Goal: Find specific page/section: Find specific page/section

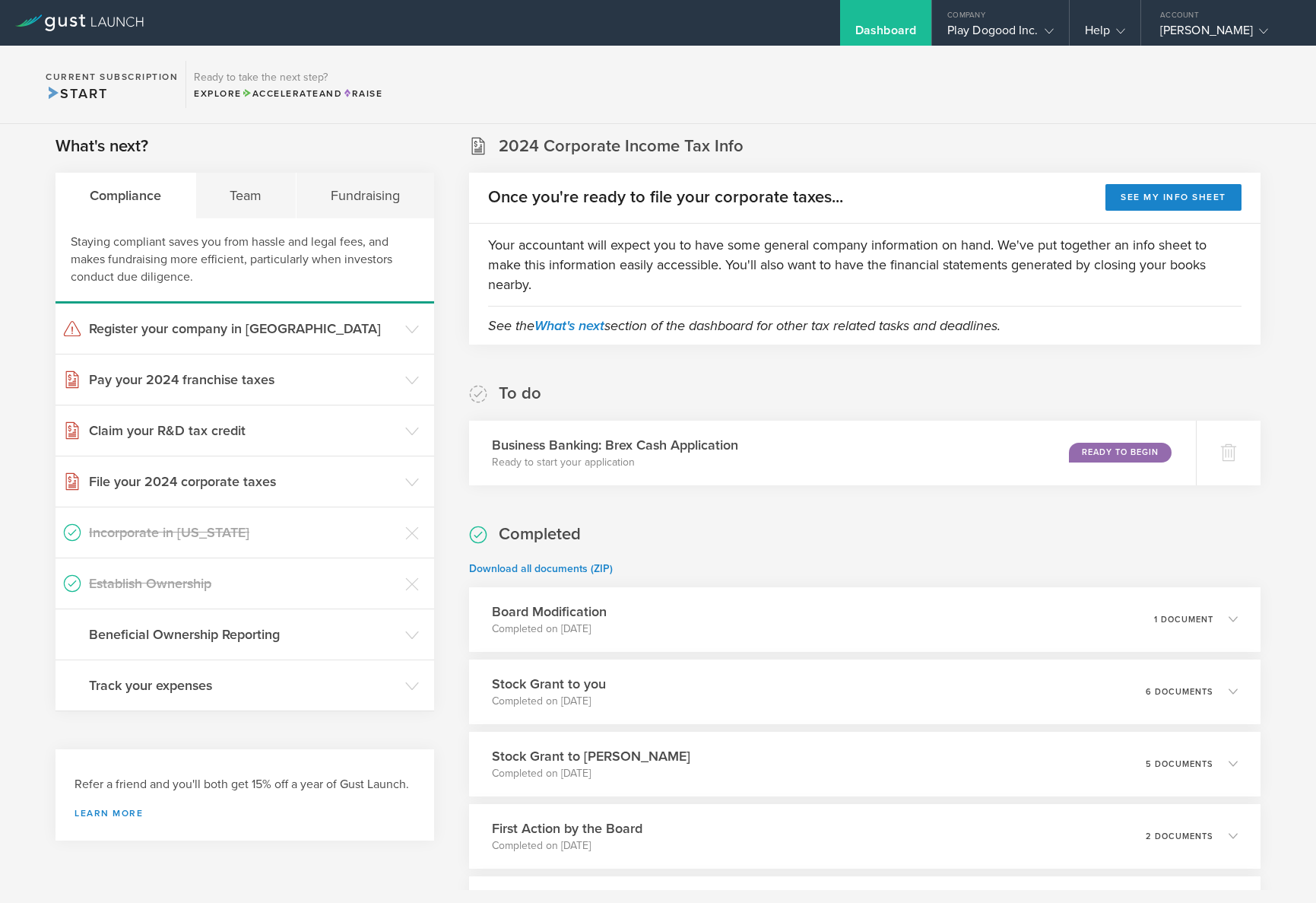
scroll to position [247, 0]
click at [995, 33] on div "Play Dogood Inc." at bounding box center [1000, 34] width 107 height 23
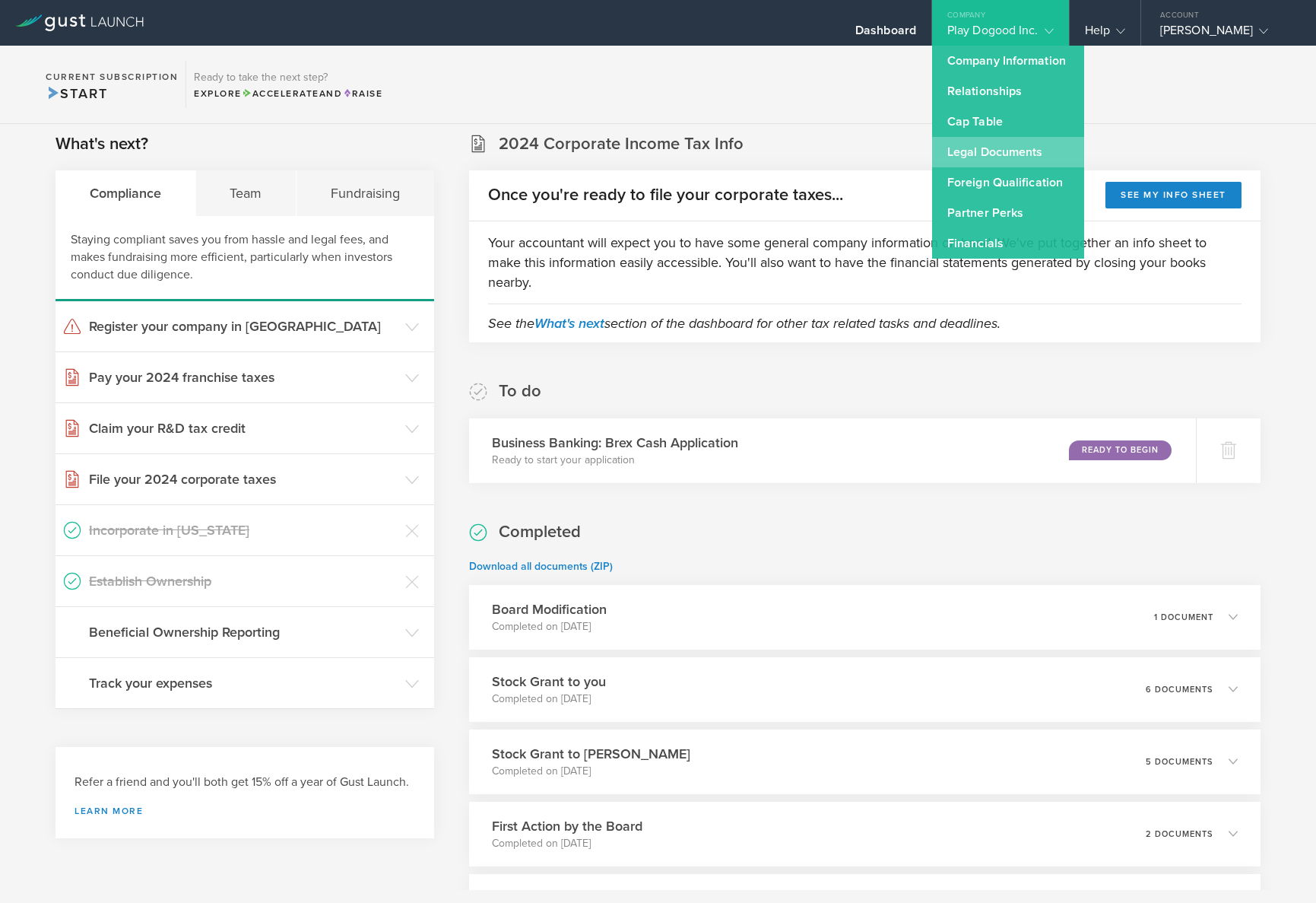
click at [998, 160] on link "Legal Documents" at bounding box center [1007, 152] width 152 height 30
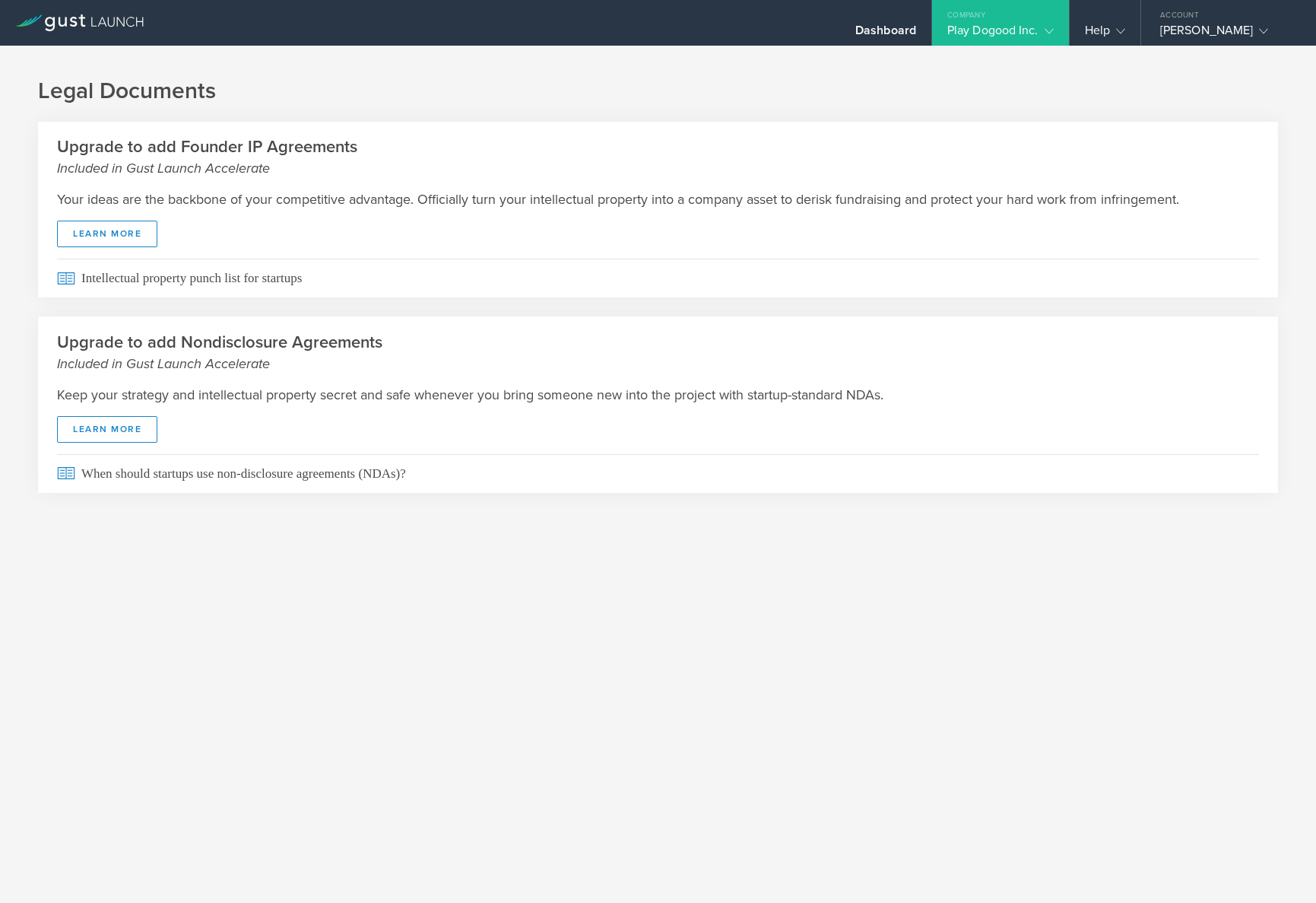
click at [1044, 26] on icon at bounding box center [1049, 31] width 9 height 9
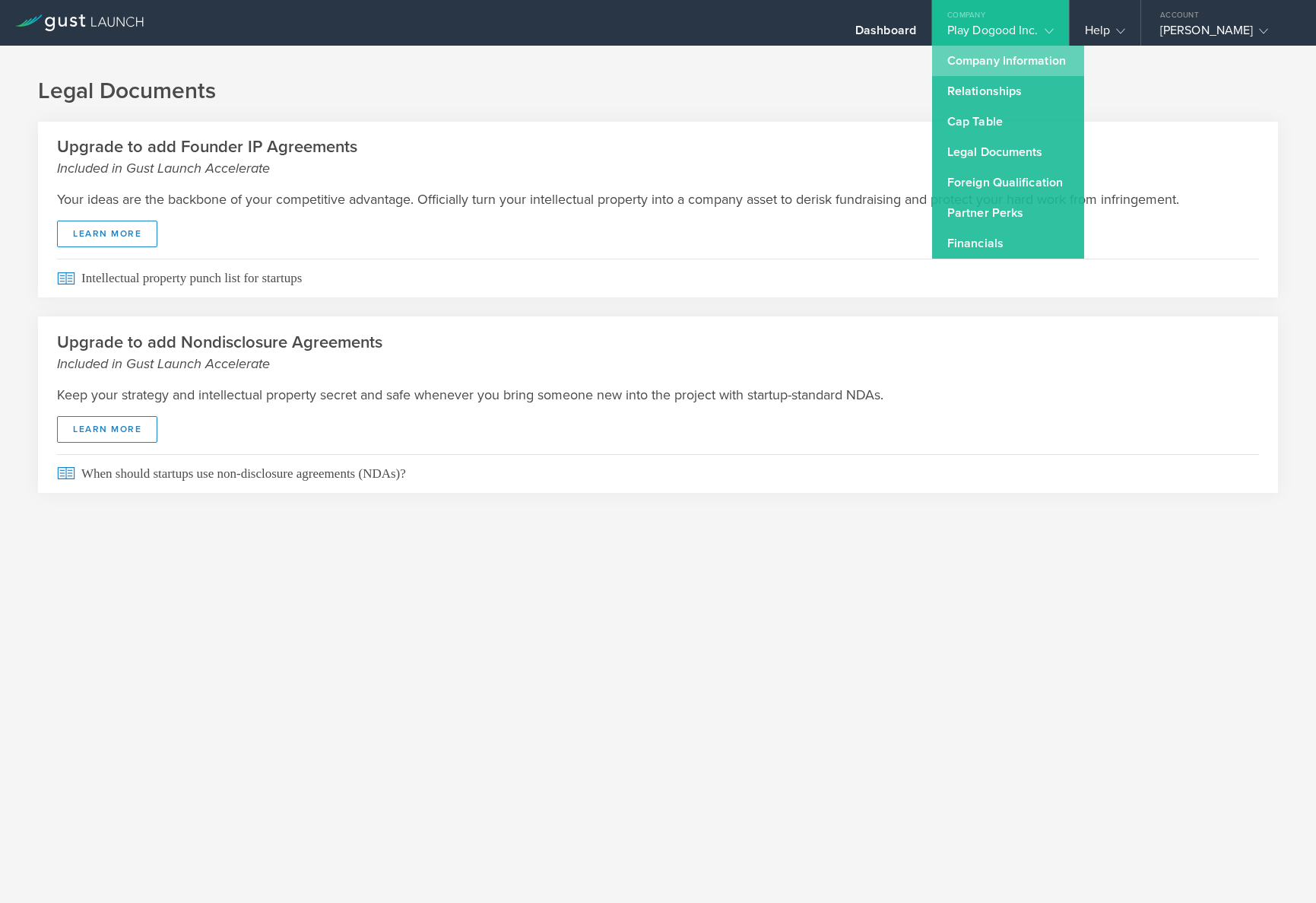
click at [981, 64] on link "Company Information" at bounding box center [1007, 60] width 152 height 30
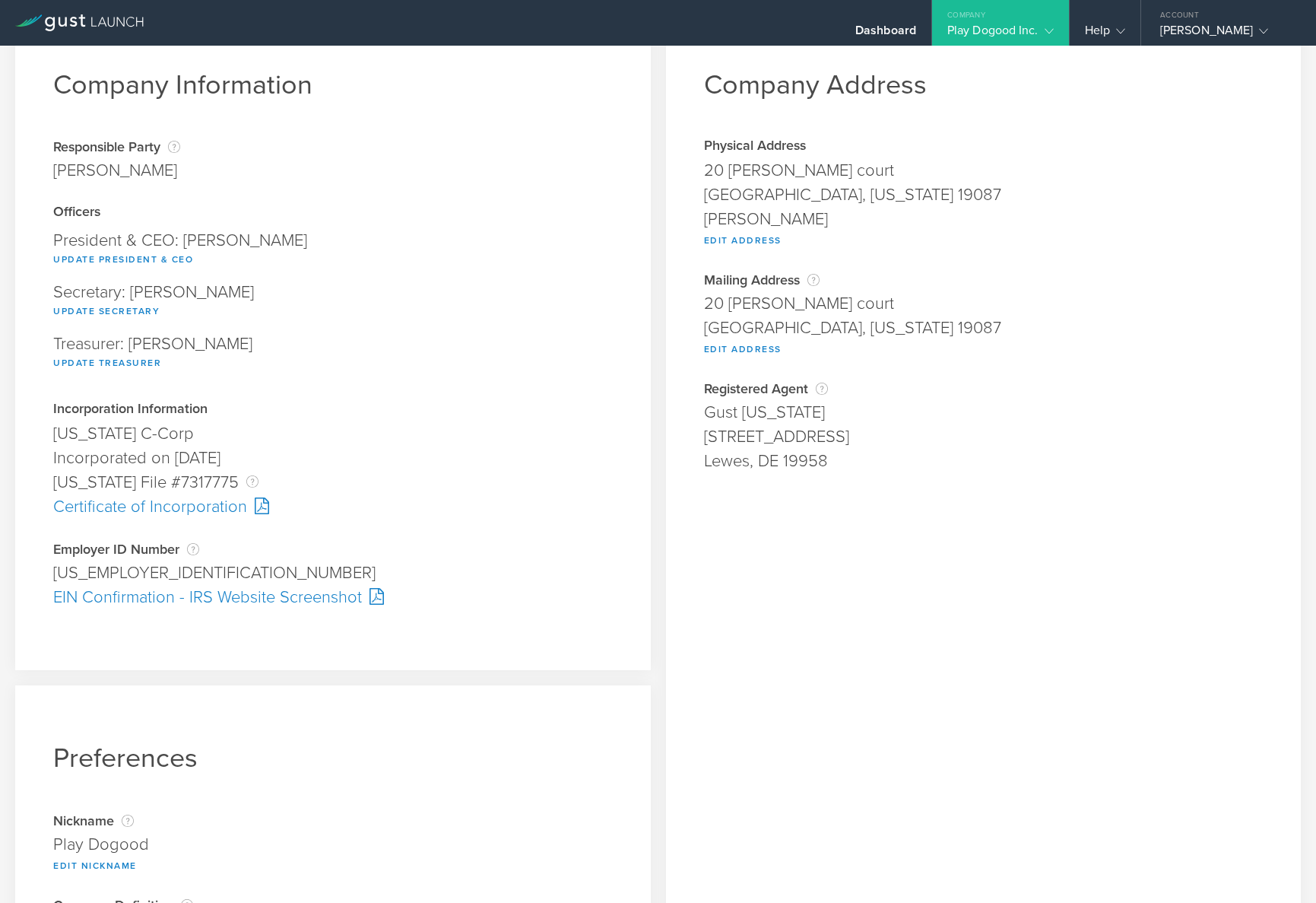
scroll to position [49, 0]
